Goal: Communication & Community: Answer question/provide support

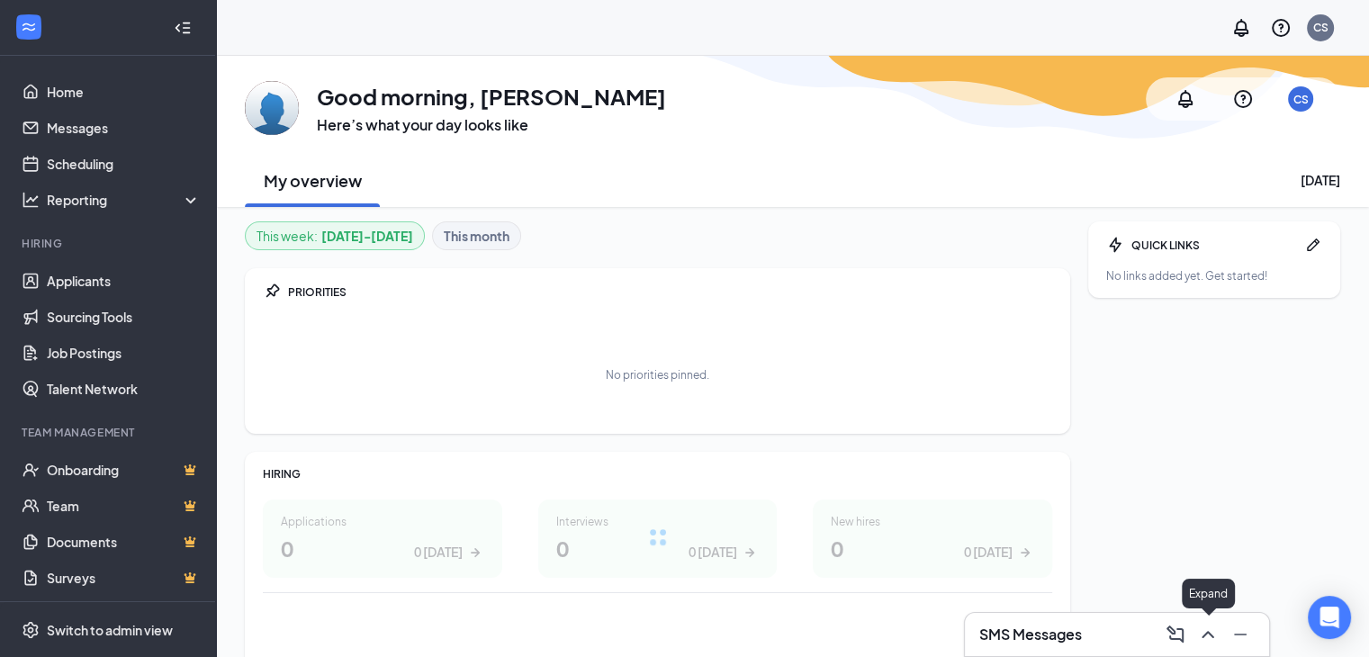
click at [1216, 636] on icon "ChevronUp" at bounding box center [1208, 635] width 22 height 22
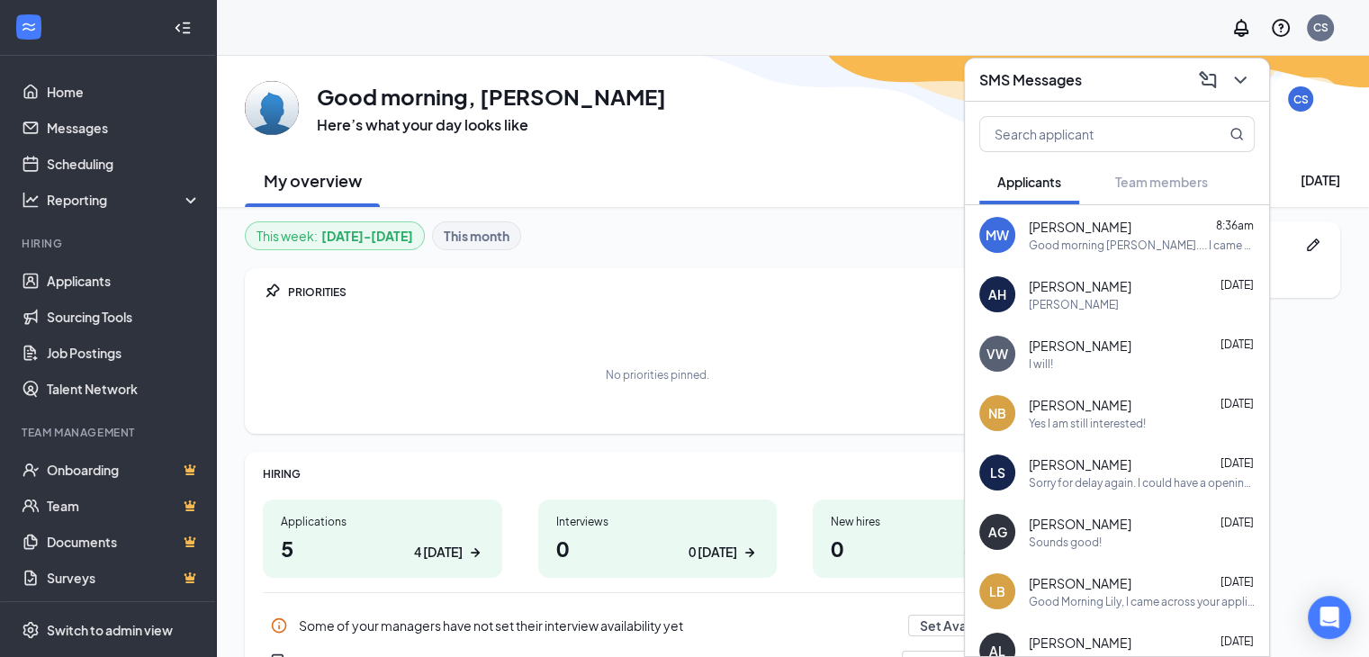
click at [1094, 303] on div "[PERSON_NAME]" at bounding box center [1141, 304] width 226 height 15
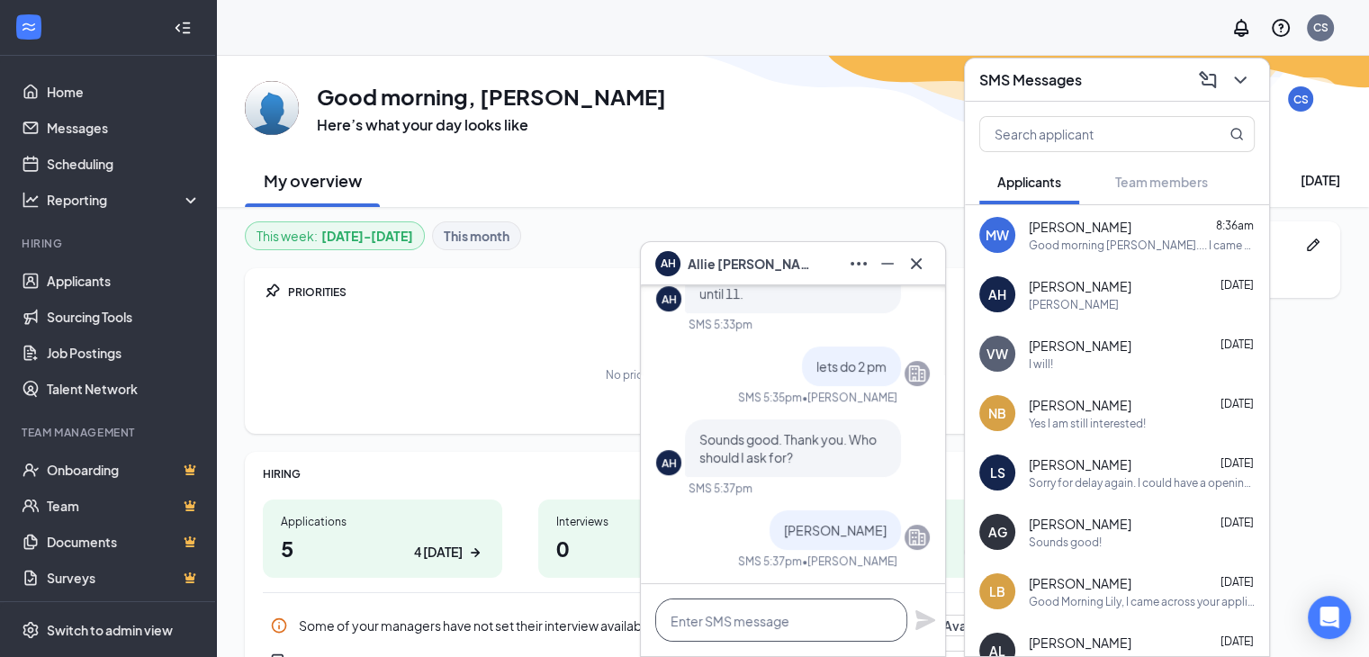
click at [740, 624] on textarea at bounding box center [781, 619] width 252 height 43
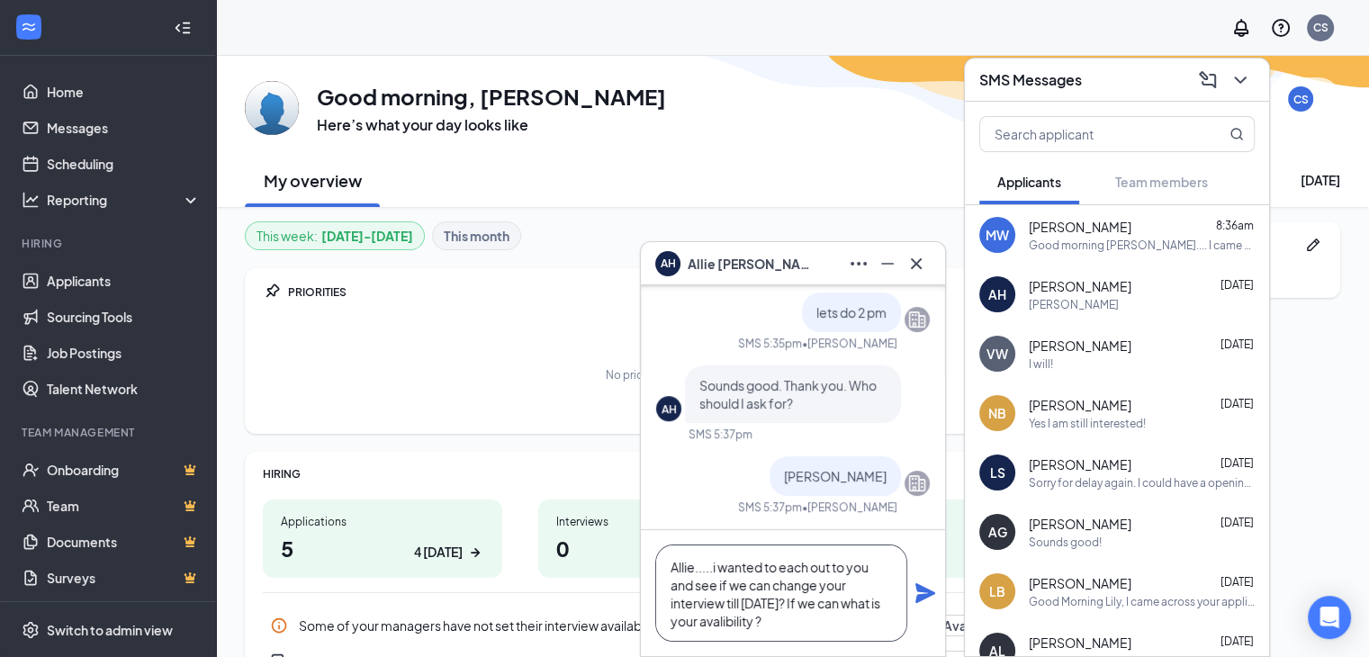
scroll to position [18, 0]
type textarea "Allie.....i wanted to each out to you and see if we can change your interview t…"
click at [919, 613] on div "Allie.....i wanted to each out to you and see if we can change your interview t…" at bounding box center [793, 593] width 304 height 126
click at [919, 608] on div "Allie.....i wanted to each out to you and see if we can change your interview t…" at bounding box center [793, 593] width 304 height 126
click at [920, 605] on div "Allie.....i wanted to each out to you and see if we can change your interview t…" at bounding box center [793, 593] width 304 height 126
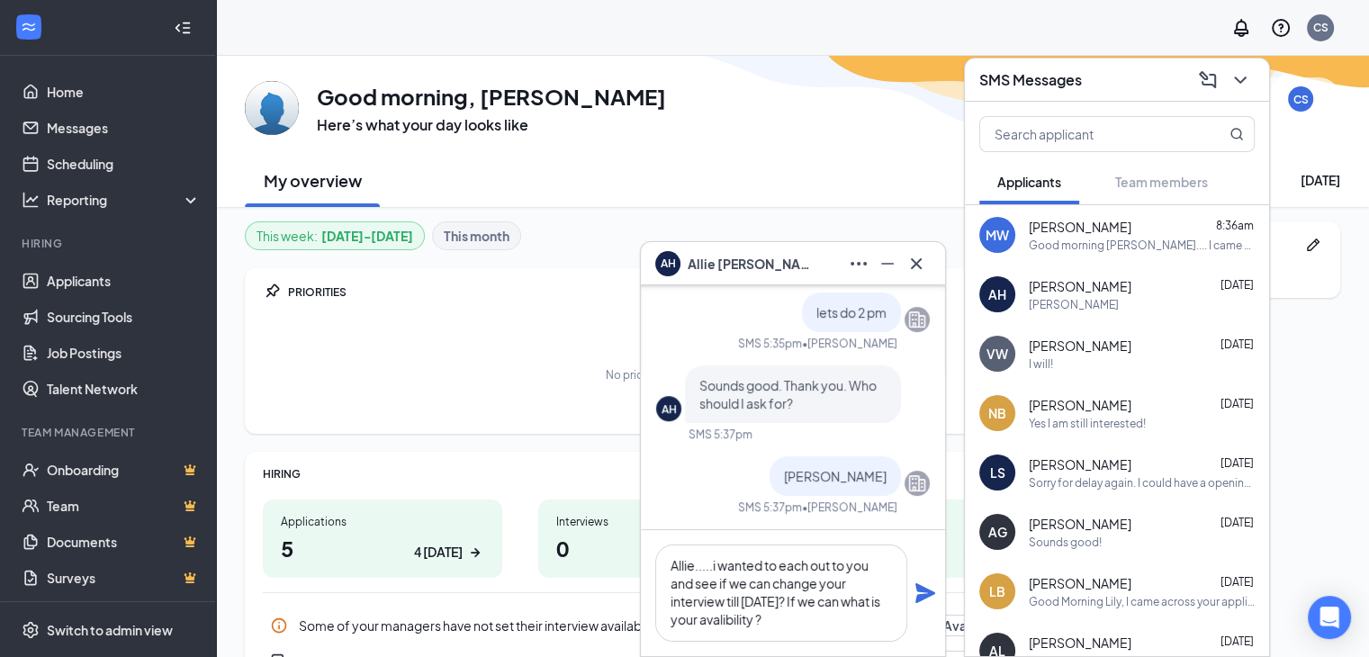
click at [943, 566] on div "Allie.....i wanted to each out to you and see if we can change your interview t…" at bounding box center [793, 593] width 304 height 126
click at [930, 593] on icon "Plane" at bounding box center [925, 593] width 20 height 20
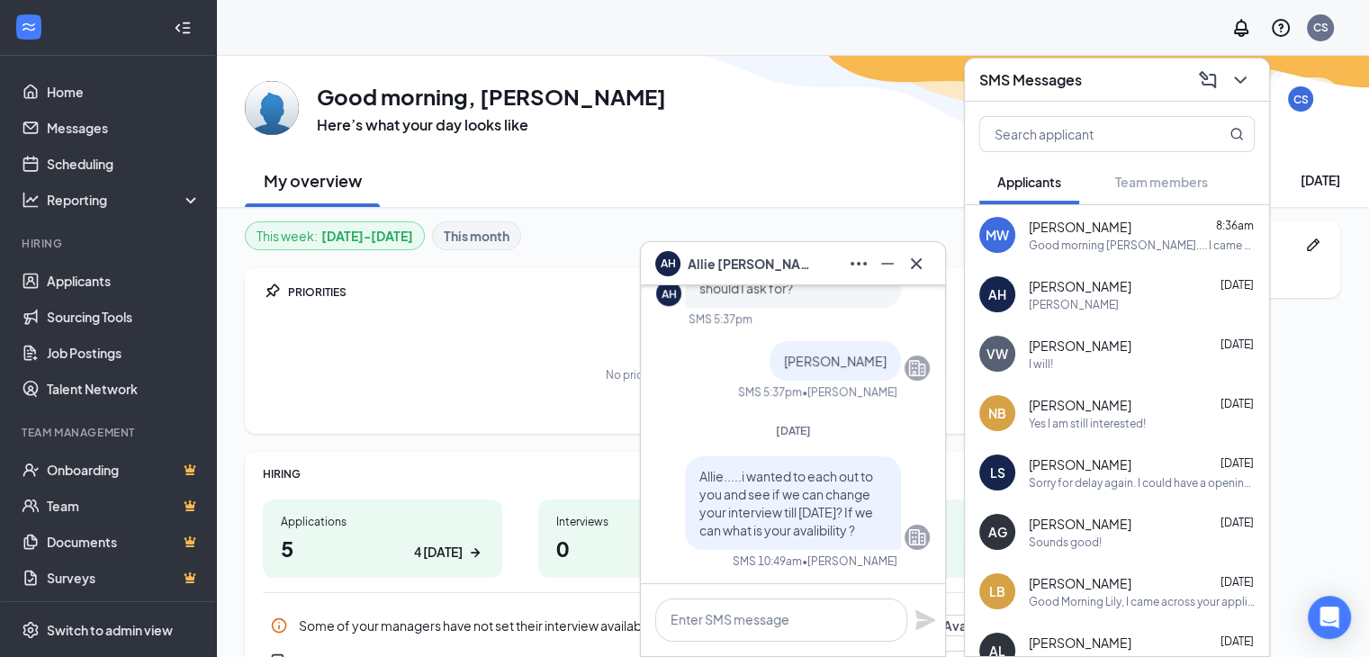
scroll to position [0, 0]
click at [915, 267] on icon "Cross" at bounding box center [916, 264] width 22 height 22
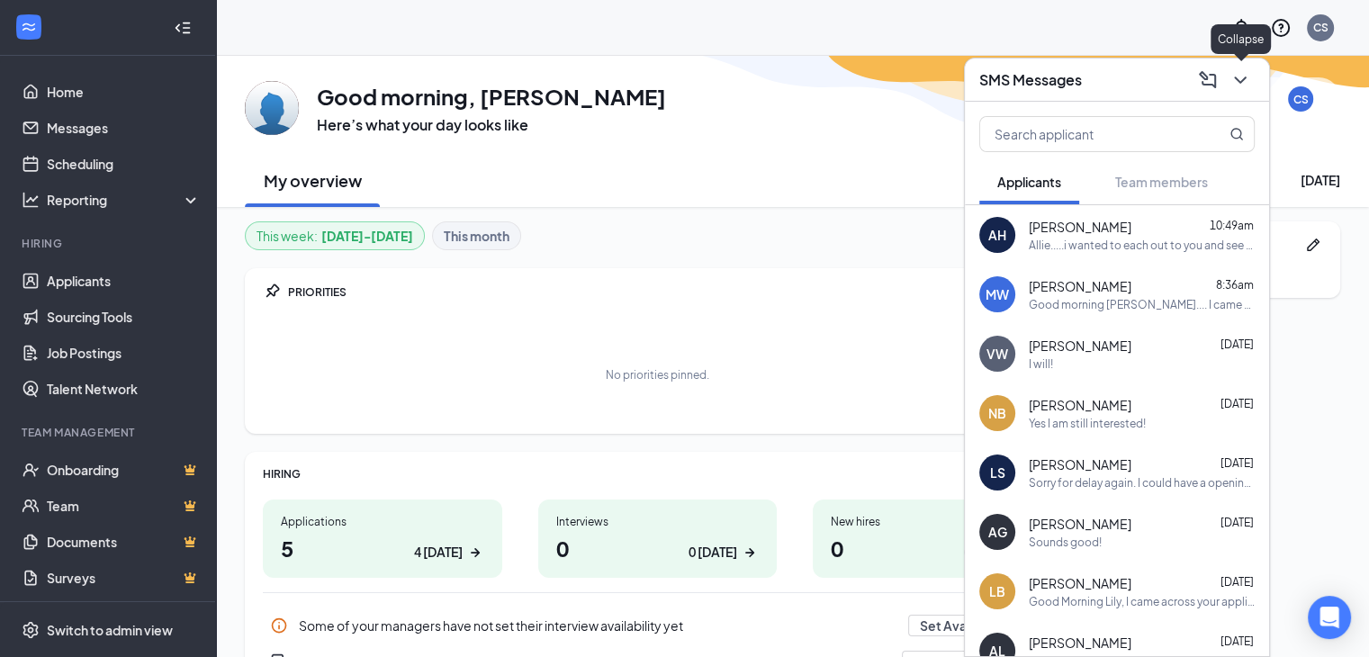
click at [1235, 87] on icon "ChevronDown" at bounding box center [1240, 80] width 22 height 22
